Goal: Information Seeking & Learning: Learn about a topic

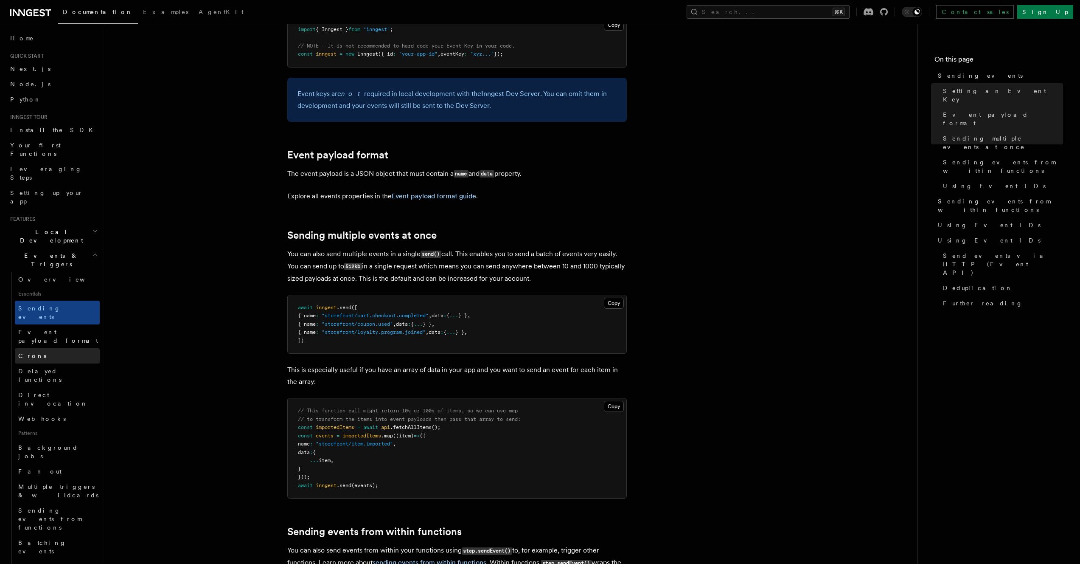
scroll to position [152, 0]
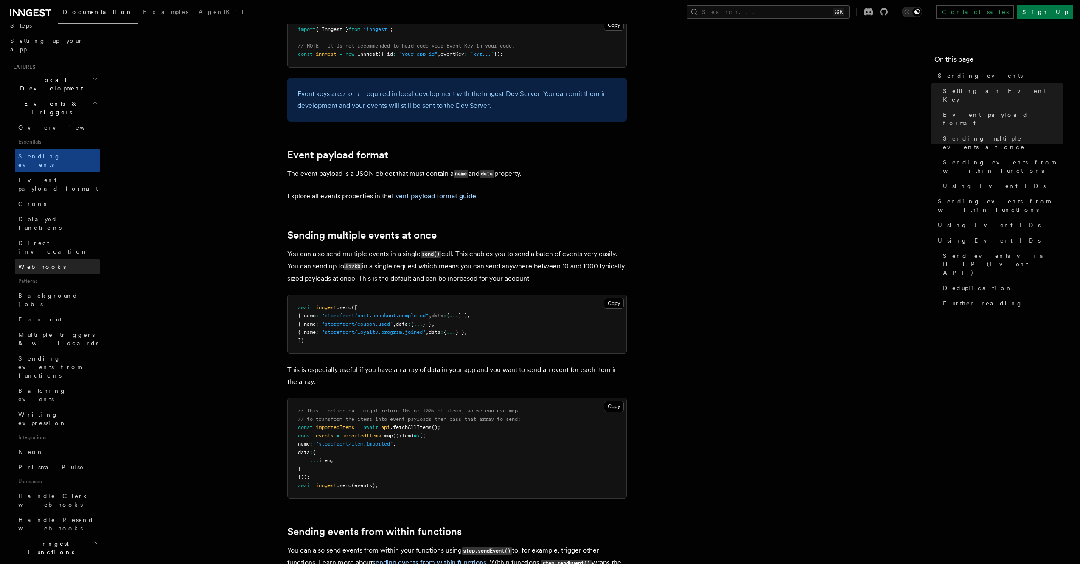
click at [53, 259] on link "Webhooks" at bounding box center [57, 266] width 85 height 15
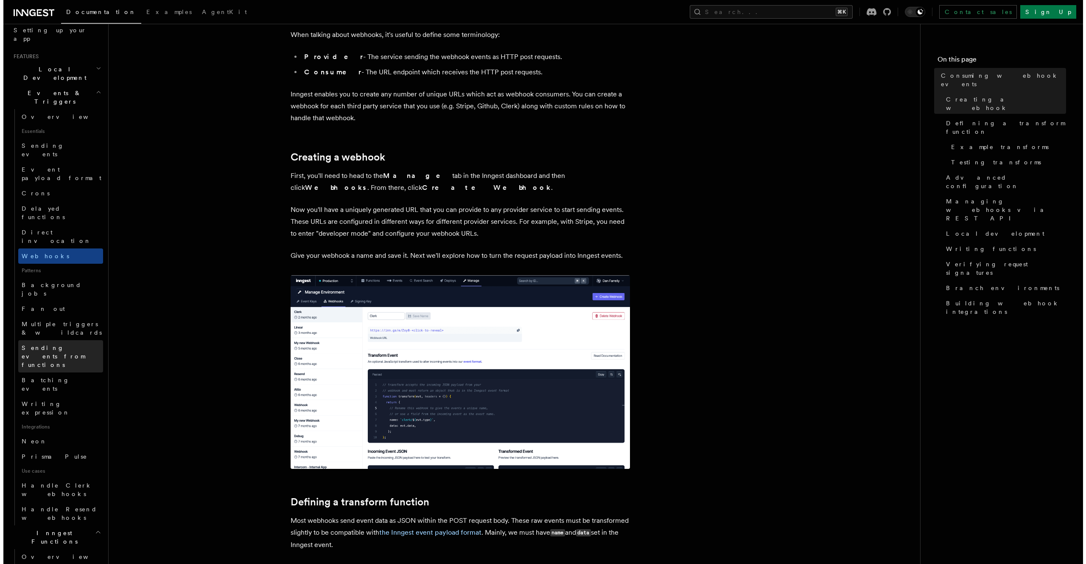
scroll to position [175, 0]
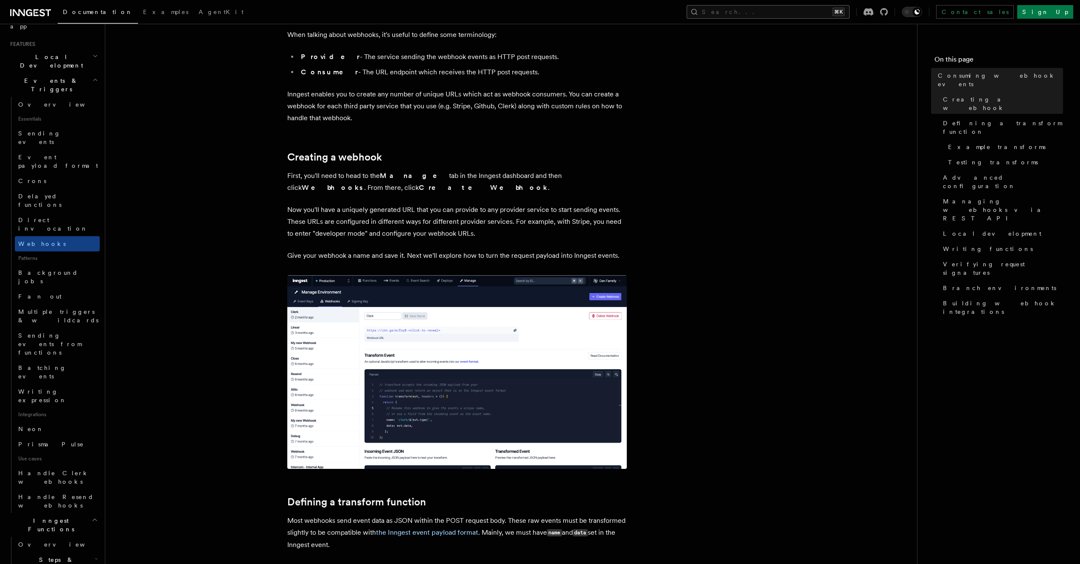
click at [764, 13] on button "Search... ⌘K" at bounding box center [768, 12] width 163 height 14
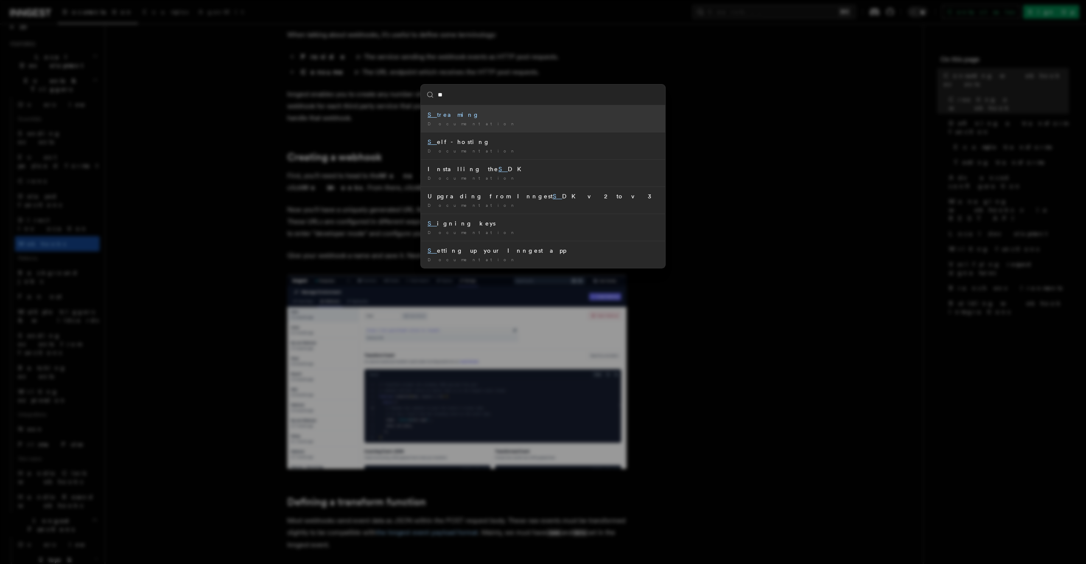
type input "***"
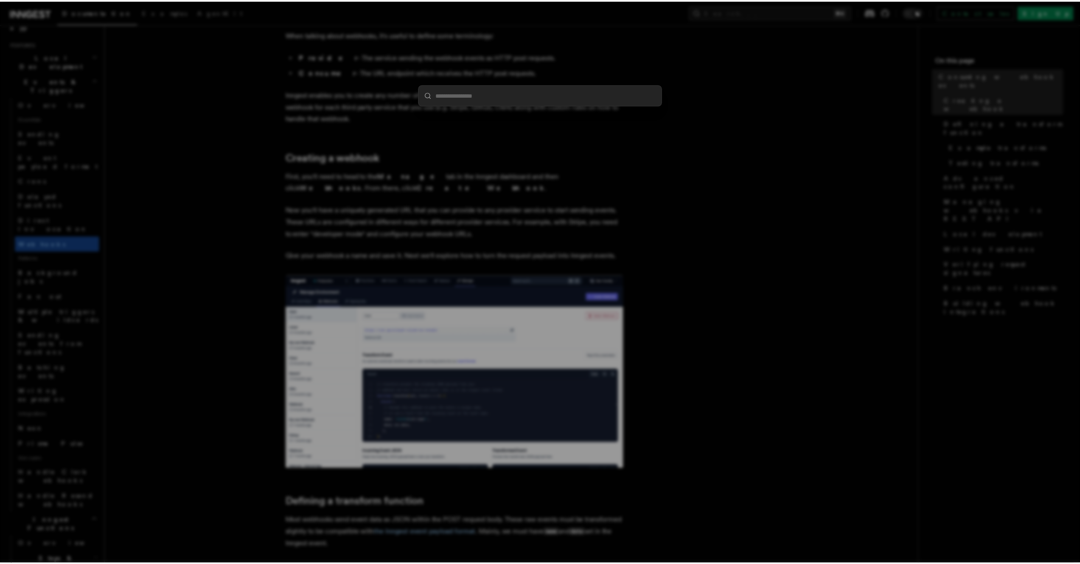
scroll to position [817, 0]
